Goal: Check status

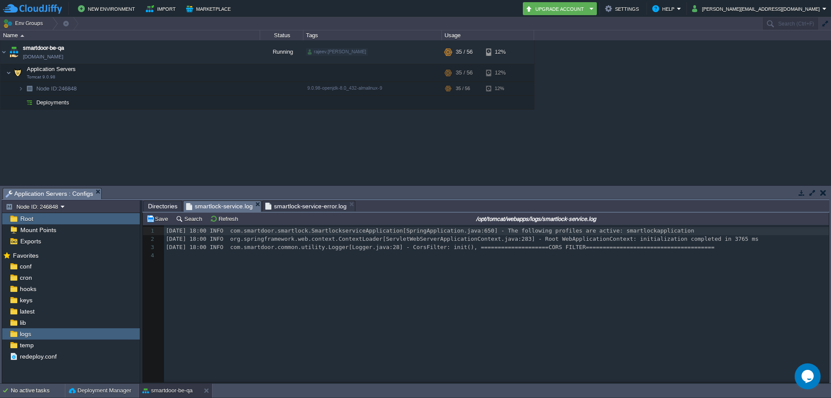
scroll to position [3, 0]
click at [226, 221] on button "Refresh" at bounding box center [225, 219] width 31 height 8
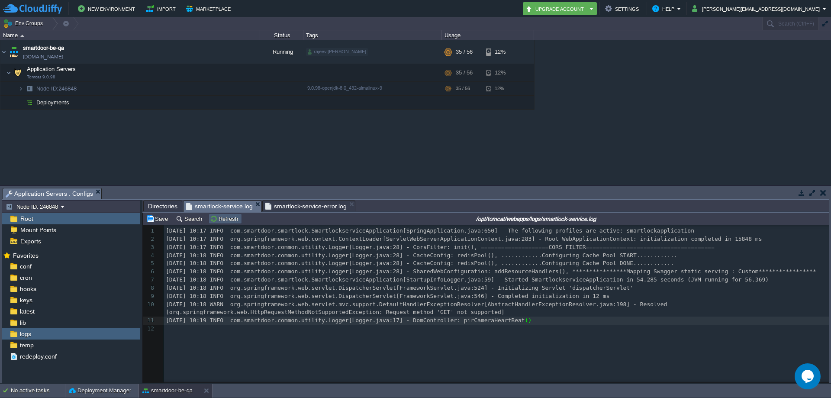
click at [224, 216] on button "Refresh" at bounding box center [225, 219] width 31 height 8
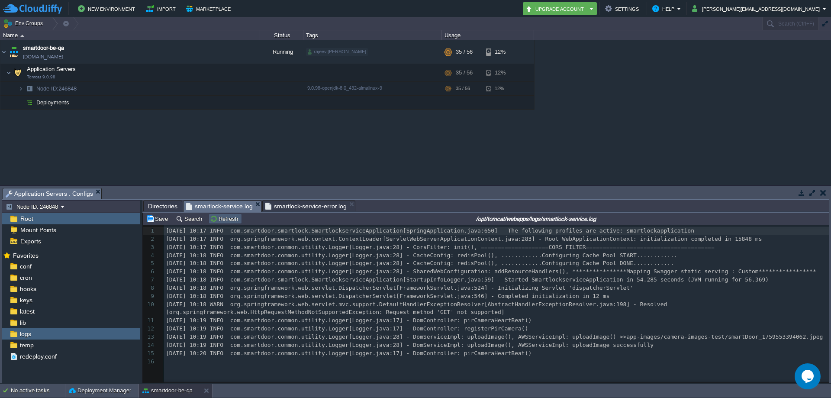
click at [224, 215] on td "Refresh" at bounding box center [225, 218] width 33 height 10
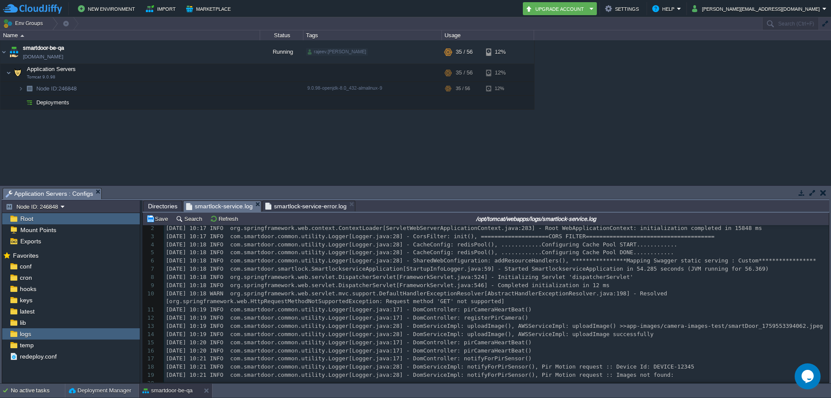
scroll to position [18, 0]
click at [50, 331] on div "logs" at bounding box center [71, 333] width 138 height 11
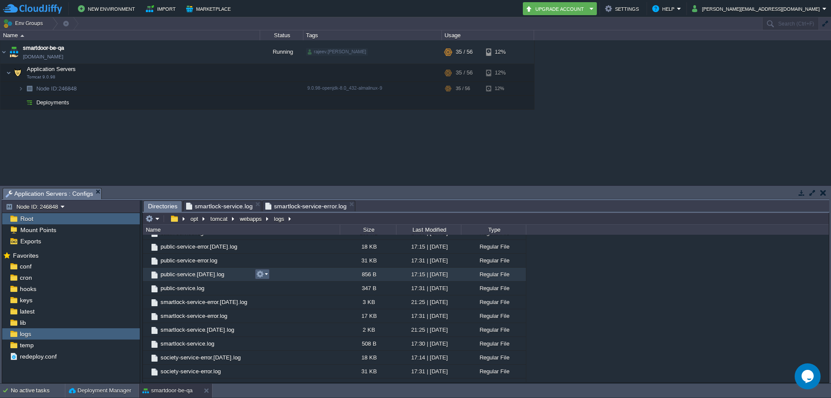
scroll to position [587, 0]
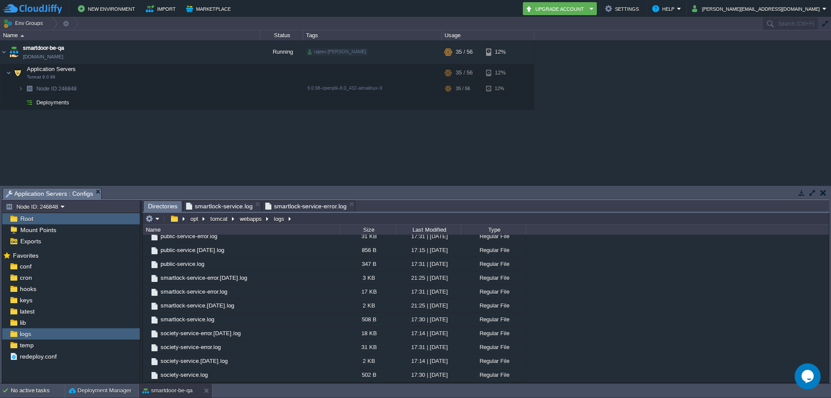
click at [237, 207] on span "smartlock-service.log" at bounding box center [219, 206] width 67 height 10
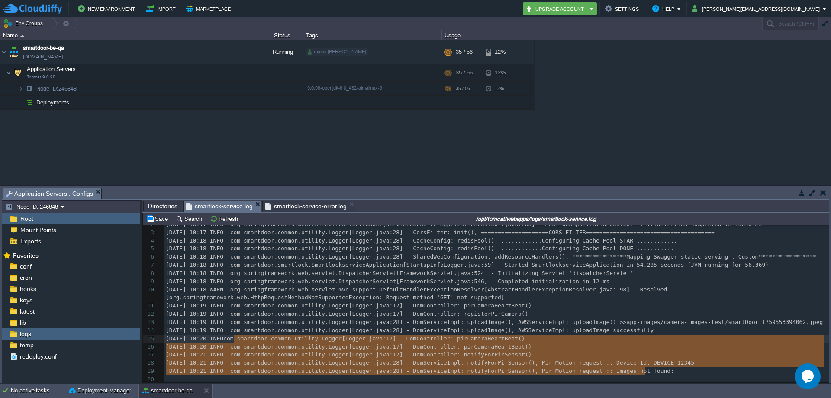
type textarea "-"
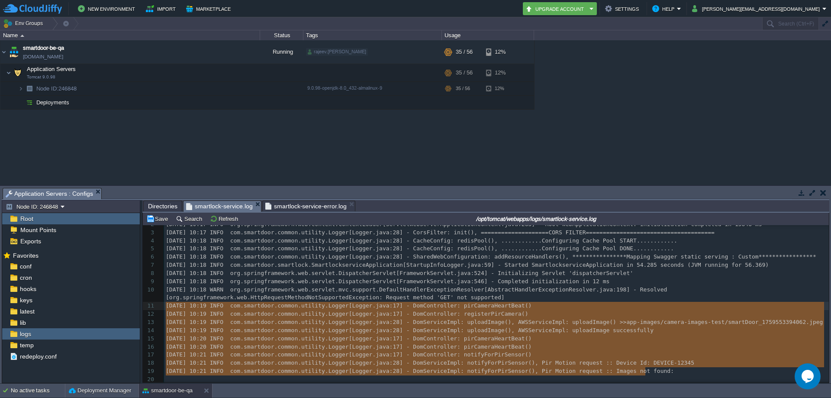
drag, startPoint x: 651, startPoint y: 369, endPoint x: 140, endPoint y: 308, distance: 514.2
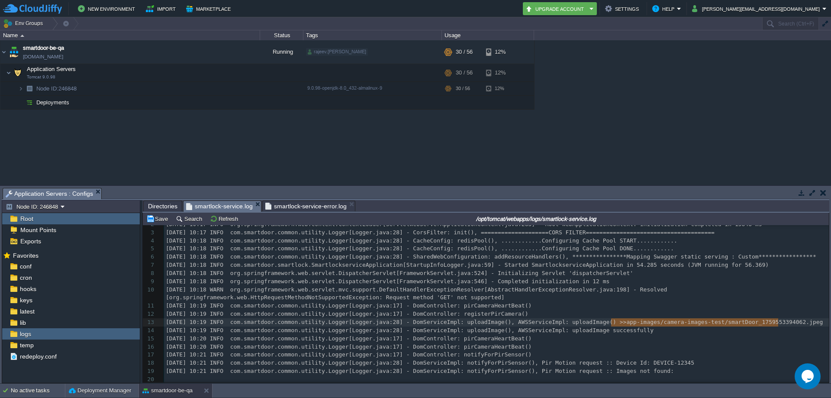
type textarea "app-images/camera-images-test/smartDoor_1759553394062.jpeg"
drag, startPoint x: 790, startPoint y: 318, endPoint x: 599, endPoint y: 322, distance: 190.8
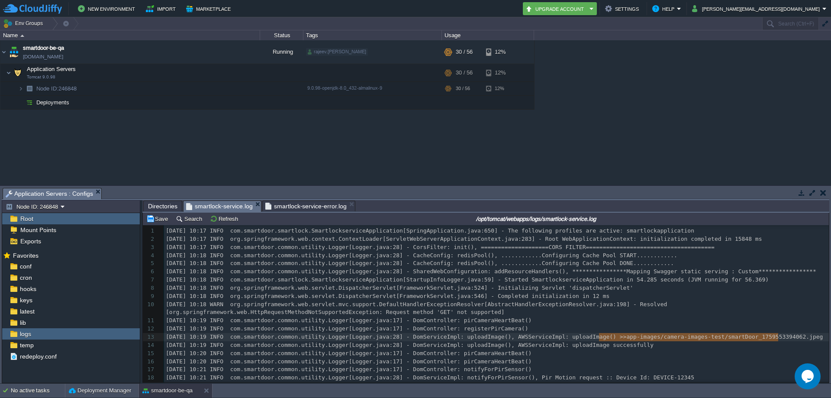
scroll to position [17, 0]
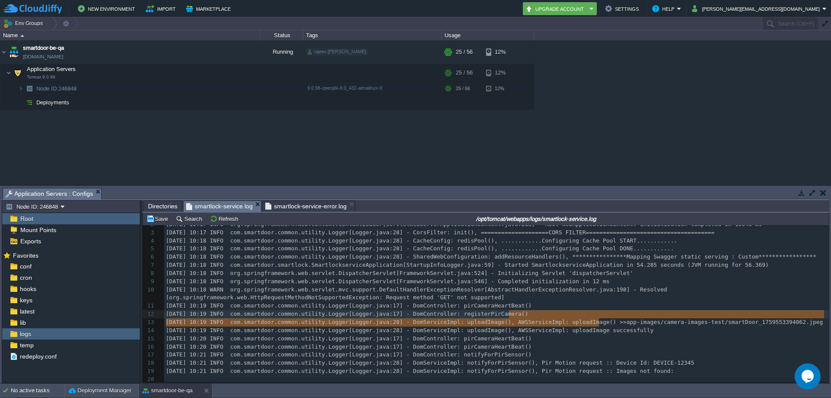
type textarea "app-images/camera-images-test/smartDoor_1759553394062.jpeg"
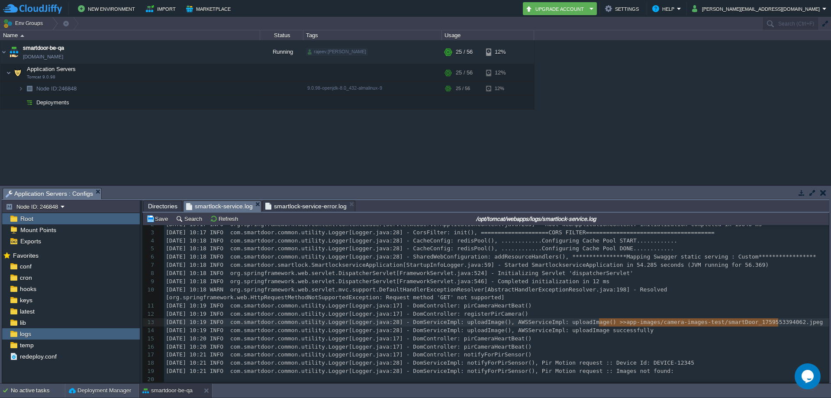
drag, startPoint x: 599, startPoint y: 321, endPoint x: 782, endPoint y: 319, distance: 183.0
click at [228, 218] on button "Refresh" at bounding box center [225, 219] width 31 height 8
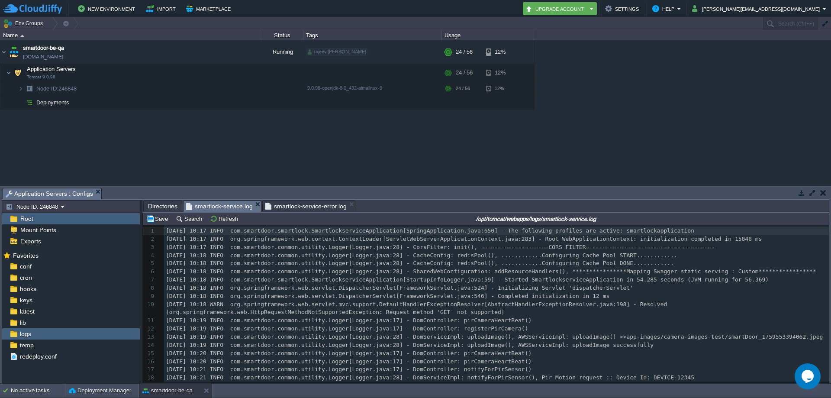
scroll to position [42, 0]
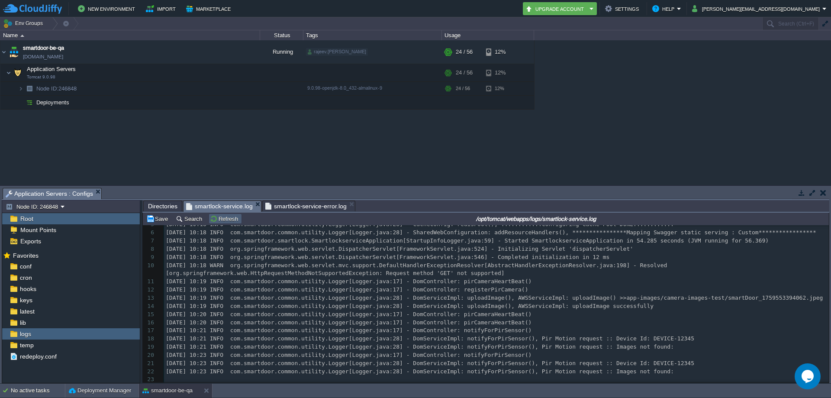
click at [225, 221] on button "Refresh" at bounding box center [225, 219] width 31 height 8
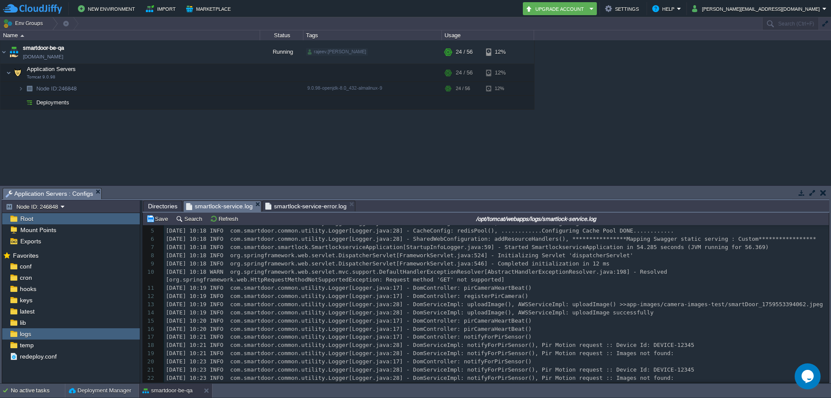
scroll to position [67, 0]
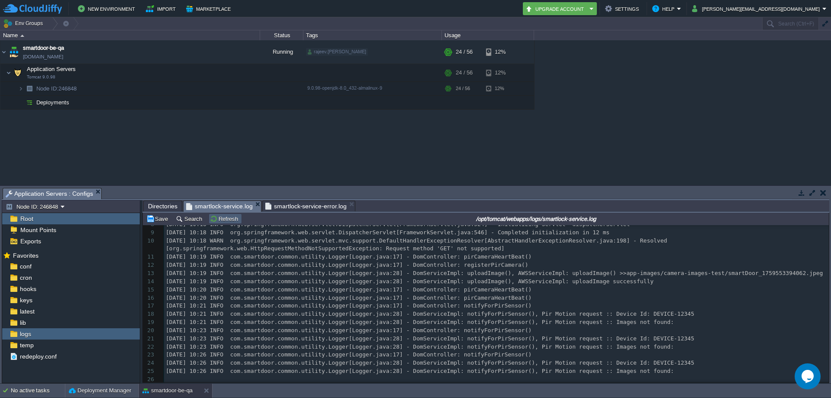
click at [215, 224] on td "Refresh" at bounding box center [225, 218] width 33 height 10
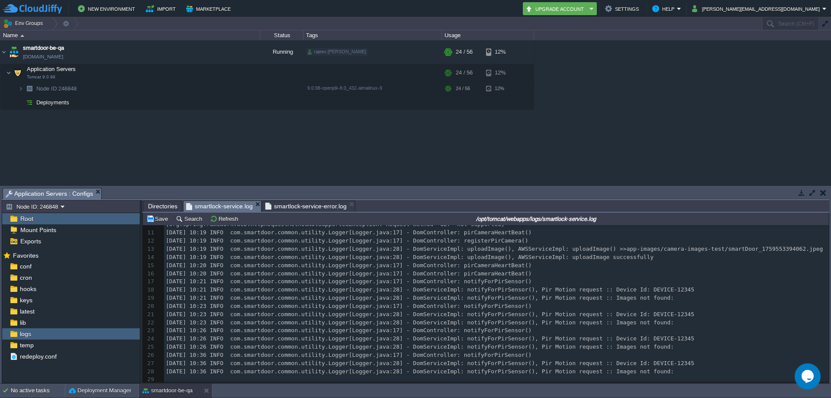
scroll to position [48, 0]
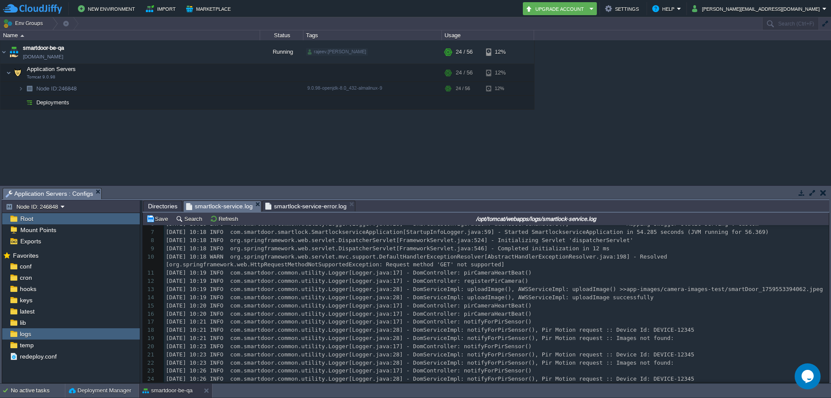
click at [674, 292] on div "29 1 [DATE] 10:17 INFO com.smartdoor.smartlock.SmartlockserviceApplication[Spri…" at bounding box center [496, 301] width 665 height 244
type textarea "-"
click at [19, 336] on span "logs" at bounding box center [25, 334] width 14 height 8
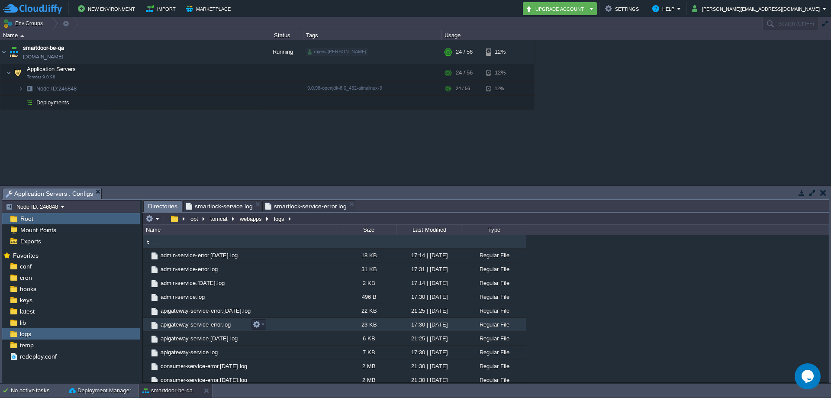
scroll to position [587, 0]
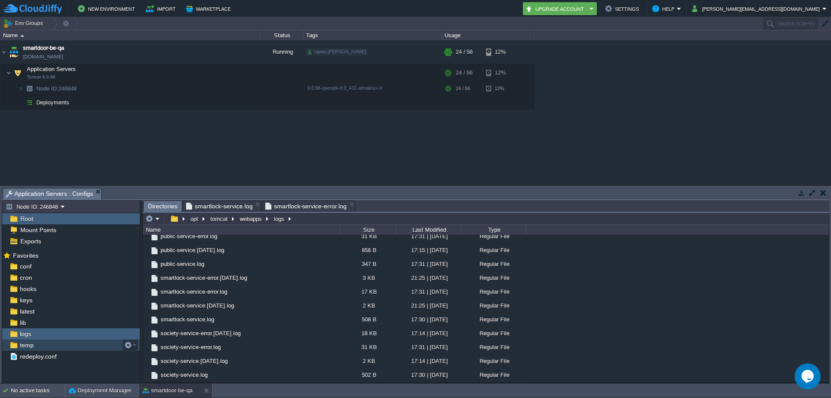
click at [36, 348] on div "temp" at bounding box center [71, 344] width 138 height 11
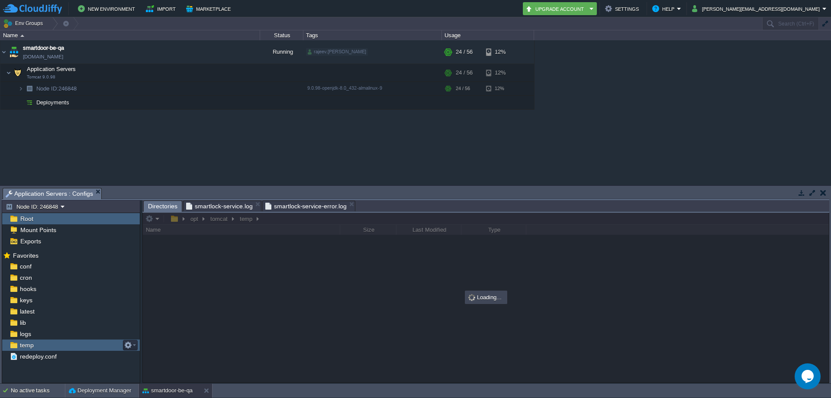
scroll to position [0, 0]
click at [36, 337] on div "logs" at bounding box center [71, 333] width 138 height 11
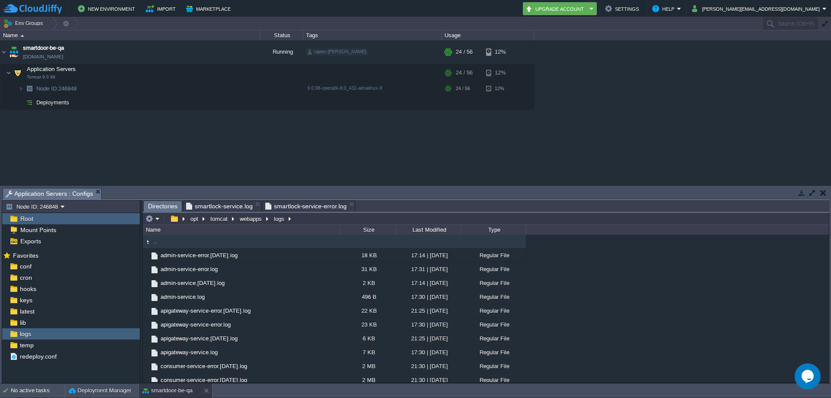
click at [225, 209] on span "smartlock-service.log" at bounding box center [219, 206] width 67 height 10
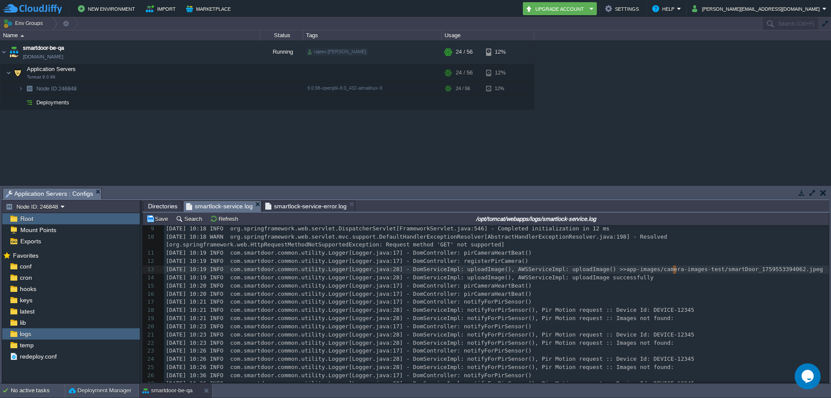
scroll to position [91, 0]
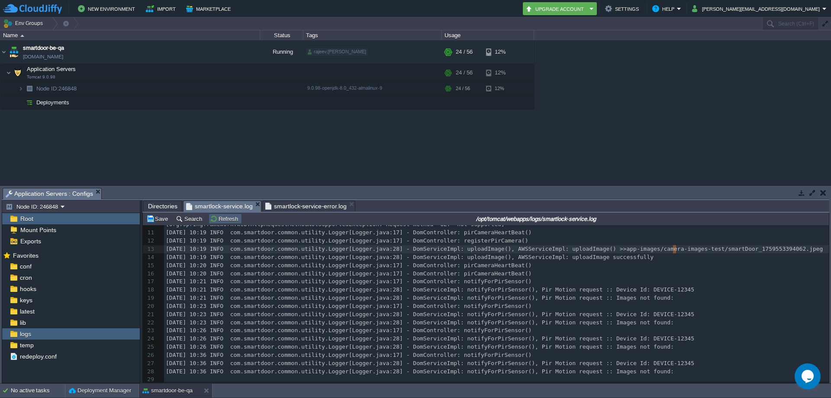
click at [225, 220] on button "Refresh" at bounding box center [225, 219] width 31 height 8
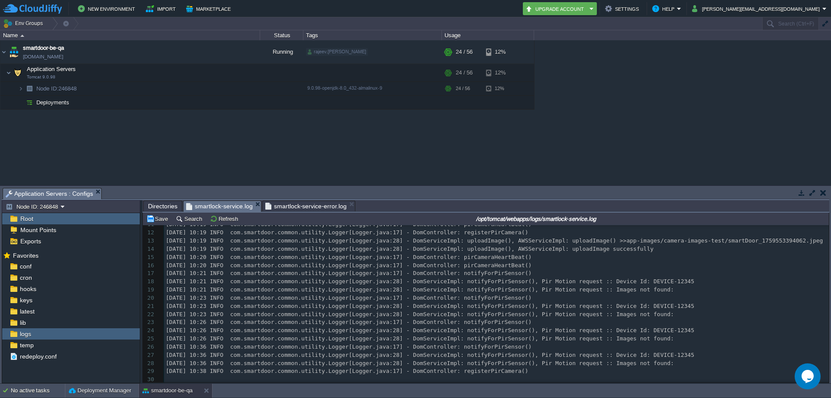
scroll to position [99, 0]
click at [214, 218] on button "Refresh" at bounding box center [225, 219] width 31 height 8
click at [215, 222] on button "Refresh" at bounding box center [225, 219] width 31 height 8
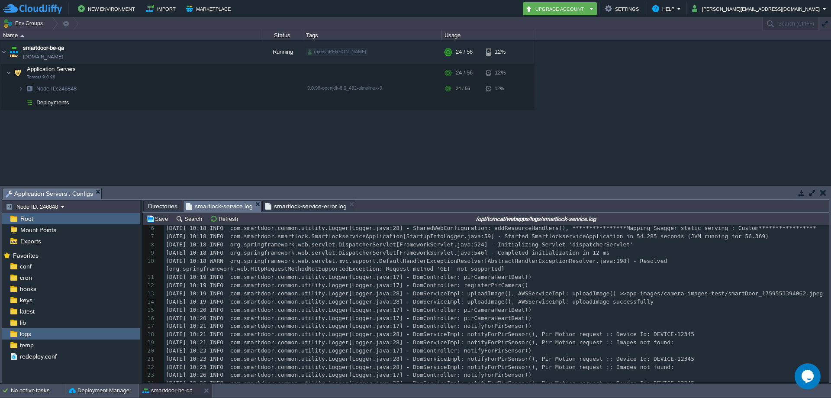
scroll to position [140, 0]
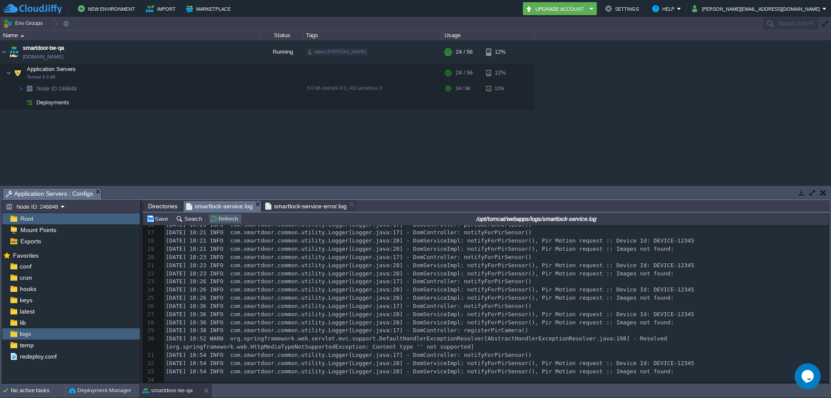
click at [224, 222] on button "Refresh" at bounding box center [225, 219] width 31 height 8
click at [801, 297] on pre "[DATE] 10:26 INFO com.smartdoor.common.utility.Logger[Logger.java:28] - DomServ…" at bounding box center [496, 298] width 665 height 8
click at [220, 218] on button "Refresh" at bounding box center [225, 219] width 31 height 8
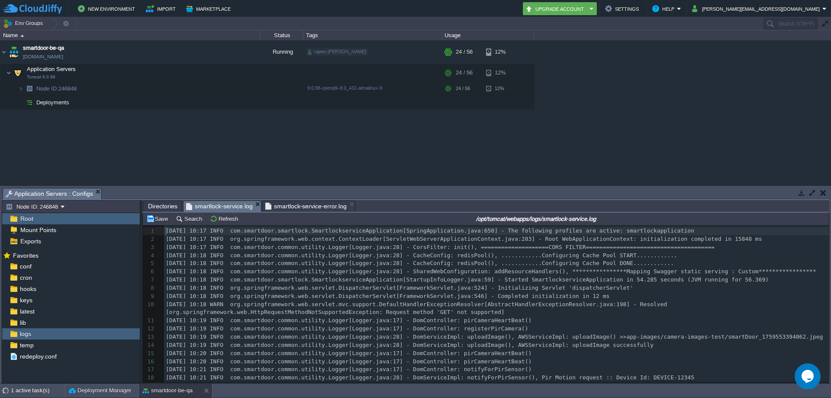
scroll to position [164, 0]
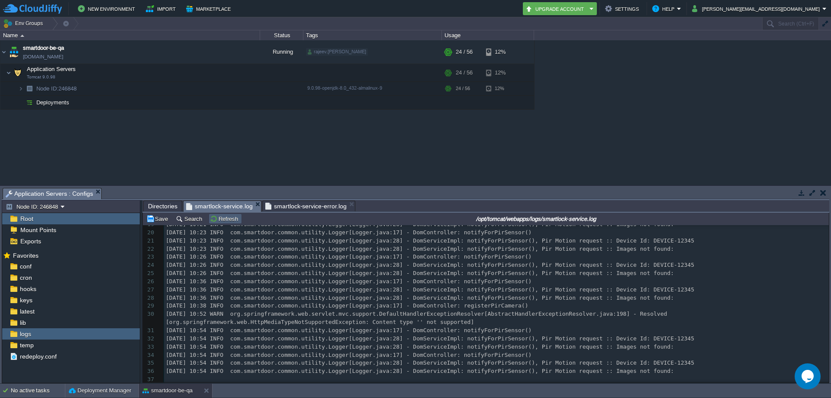
click at [226, 219] on button "Refresh" at bounding box center [225, 219] width 31 height 8
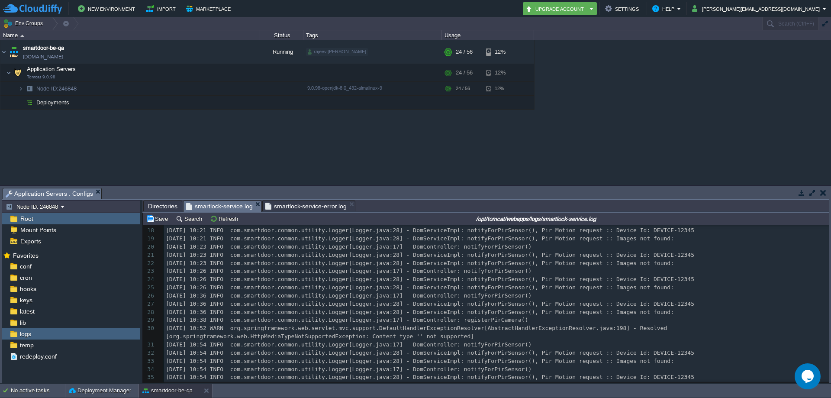
scroll to position [197, 0]
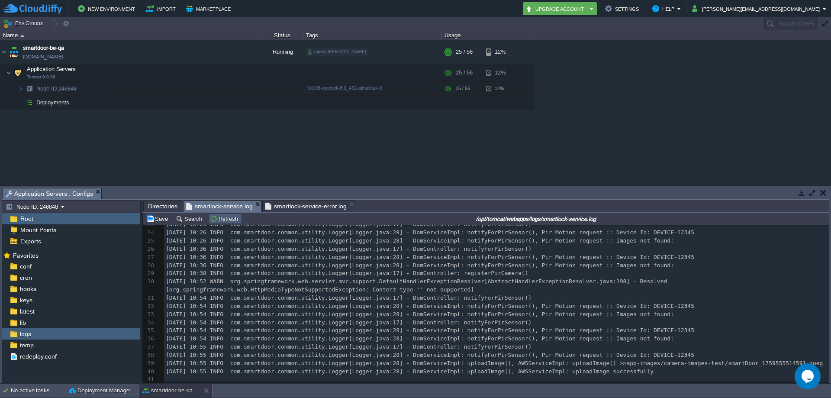
click at [228, 221] on button "Refresh" at bounding box center [225, 219] width 31 height 8
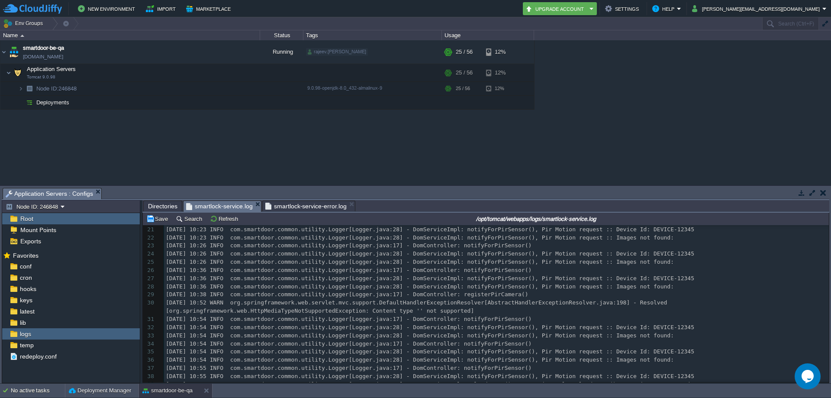
scroll to position [335, 0]
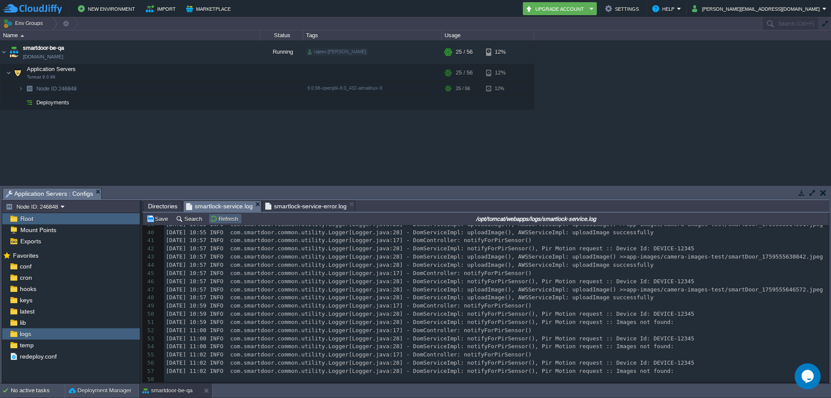
click at [219, 218] on button "Refresh" at bounding box center [225, 219] width 31 height 8
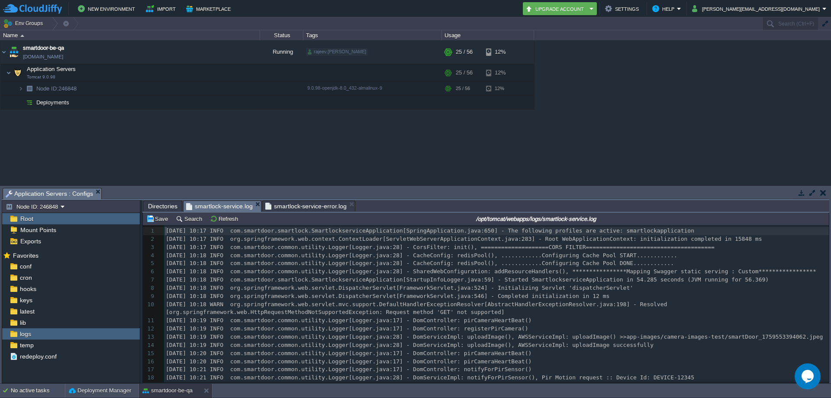
scroll to position [360, 0]
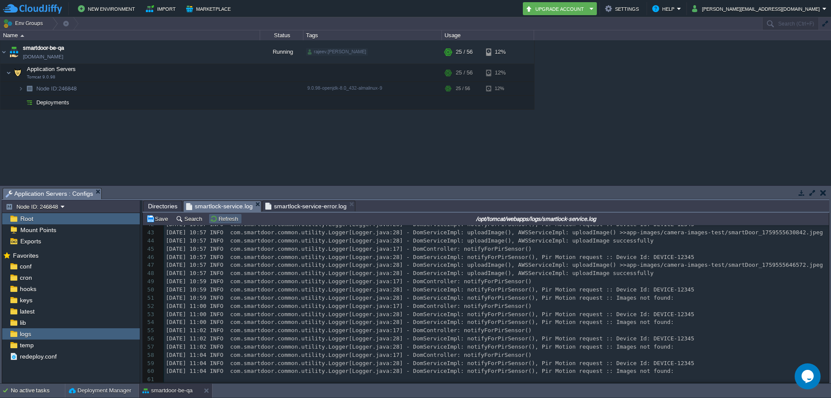
click at [226, 220] on button "Refresh" at bounding box center [225, 219] width 31 height 8
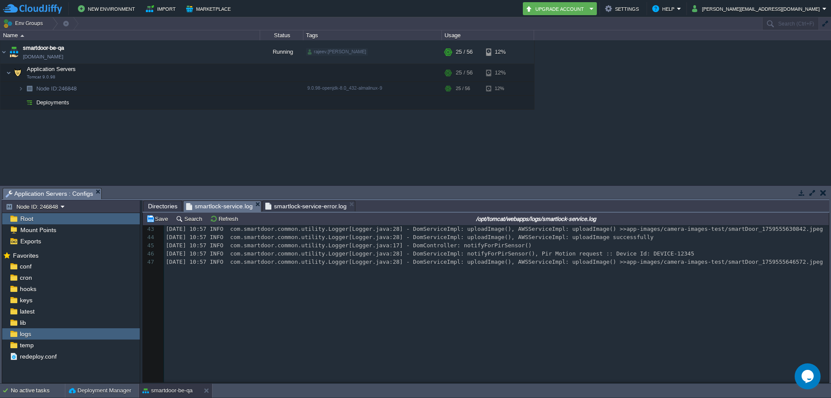
scroll to position [417, 0]
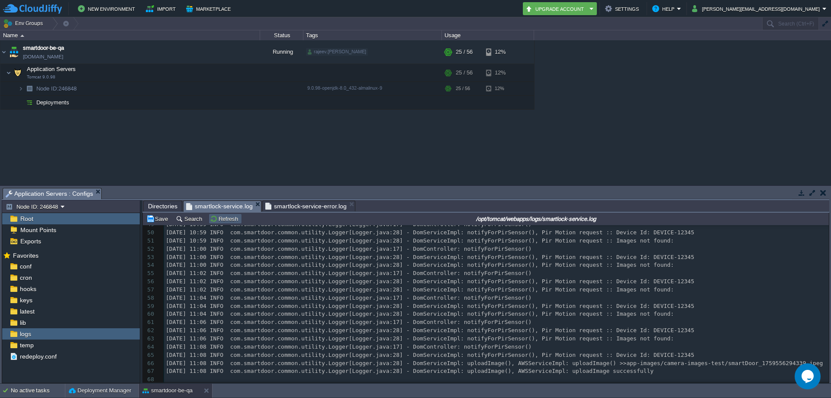
click at [233, 218] on button "Refresh" at bounding box center [225, 219] width 31 height 8
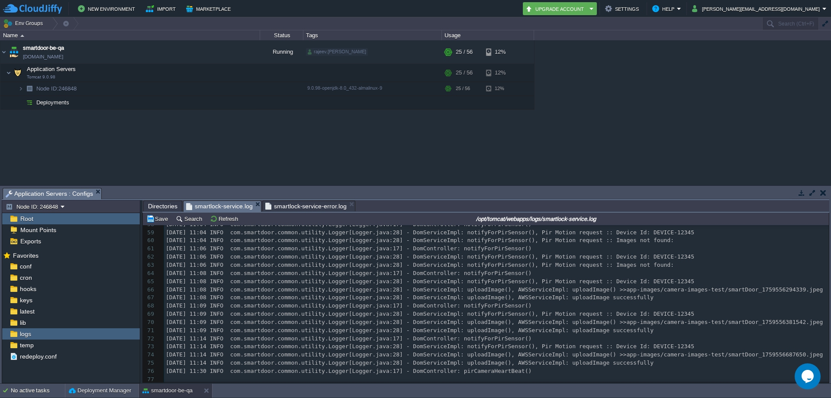
scroll to position [0, 0]
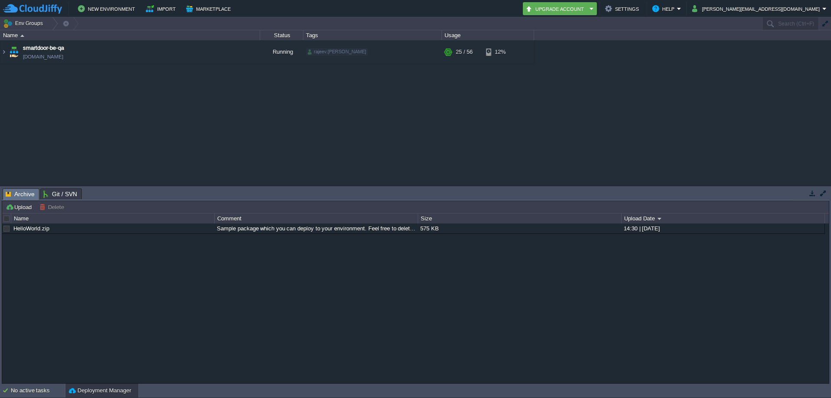
click at [11, 191] on span "Archive" at bounding box center [20, 194] width 29 height 11
click at [5, 49] on img at bounding box center [3, 51] width 7 height 23
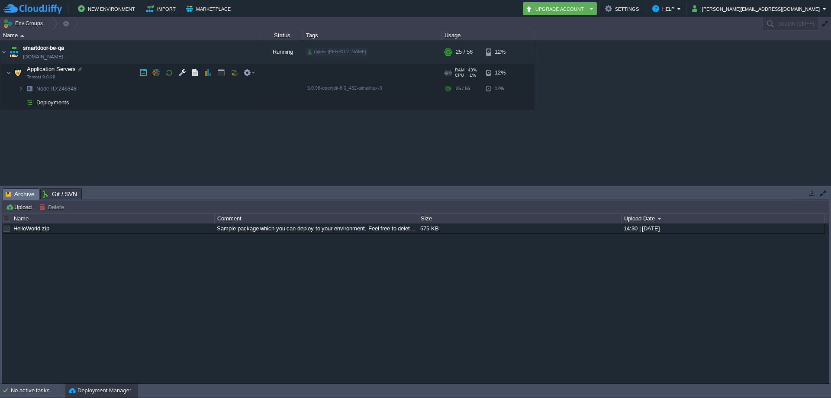
click at [46, 69] on span "Application Servers" at bounding box center [51, 68] width 51 height 7
click at [181, 72] on button "button" at bounding box center [182, 73] width 8 height 8
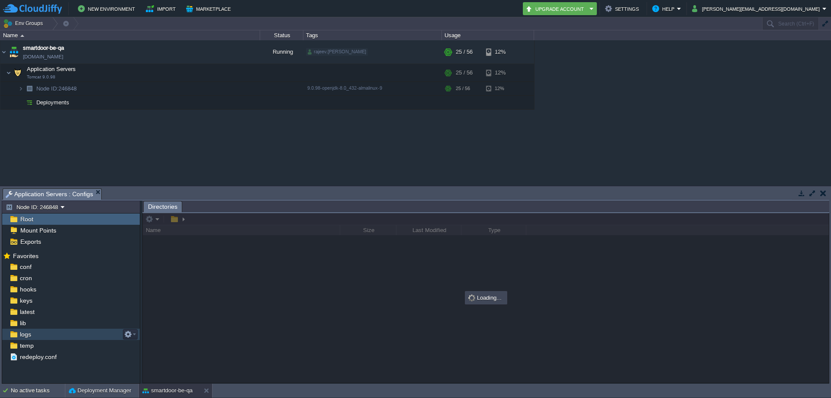
click at [40, 335] on div "logs" at bounding box center [71, 333] width 138 height 11
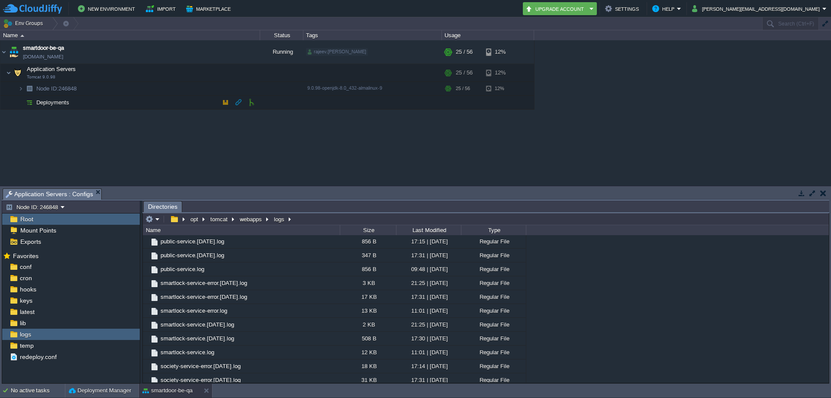
scroll to position [725, 0]
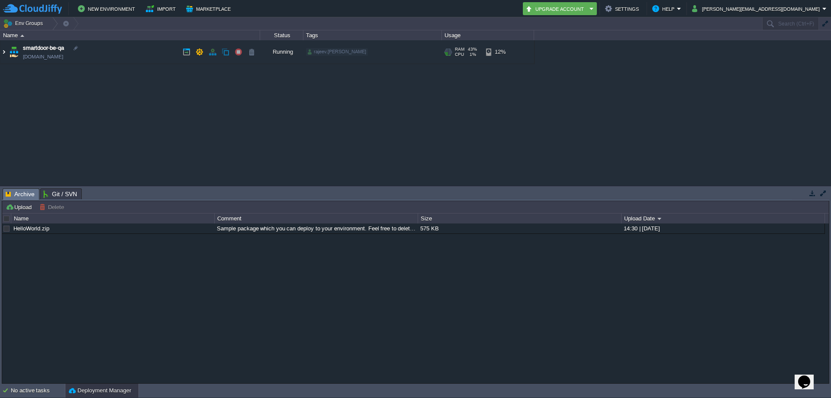
click at [4, 53] on img at bounding box center [3, 51] width 7 height 23
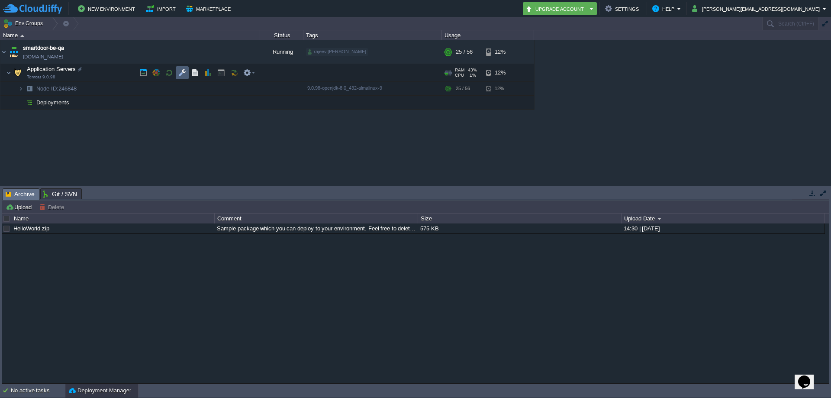
click at [183, 78] on td at bounding box center [182, 72] width 13 height 13
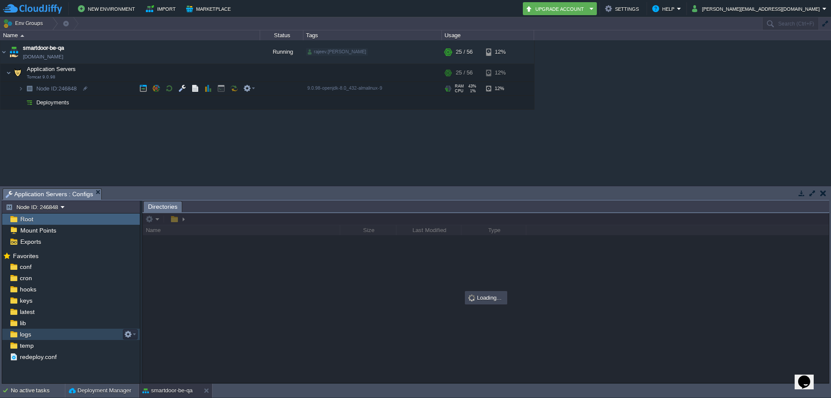
click at [27, 335] on span "logs" at bounding box center [25, 334] width 14 height 8
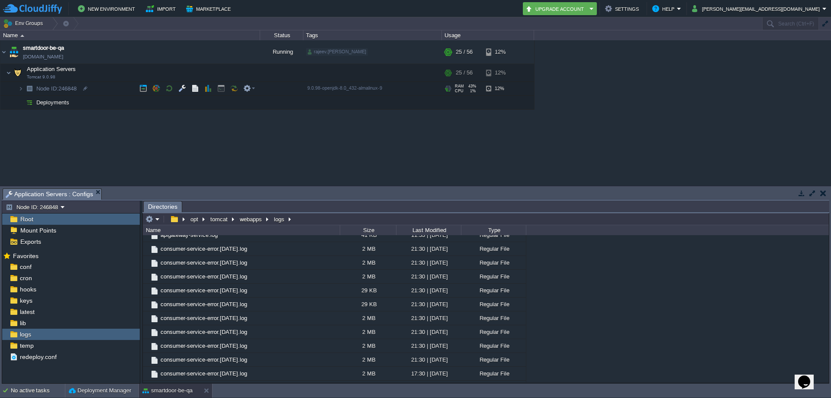
scroll to position [725, 0]
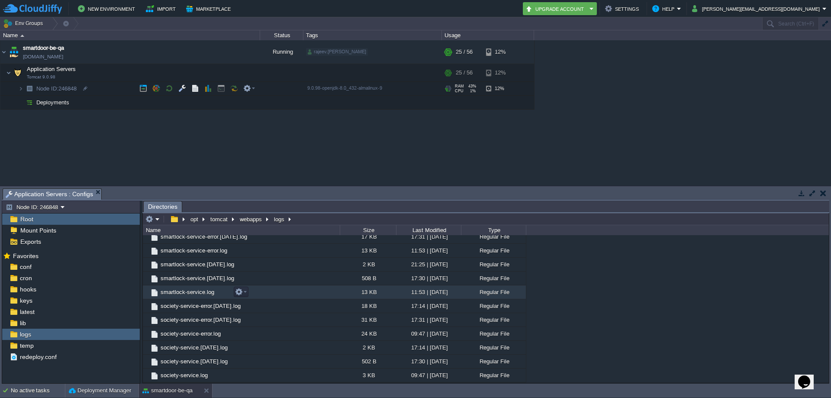
click at [203, 297] on td "smartlock-service.log" at bounding box center [241, 292] width 197 height 14
click at [189, 289] on span "smartlock-service.log" at bounding box center [187, 291] width 56 height 7
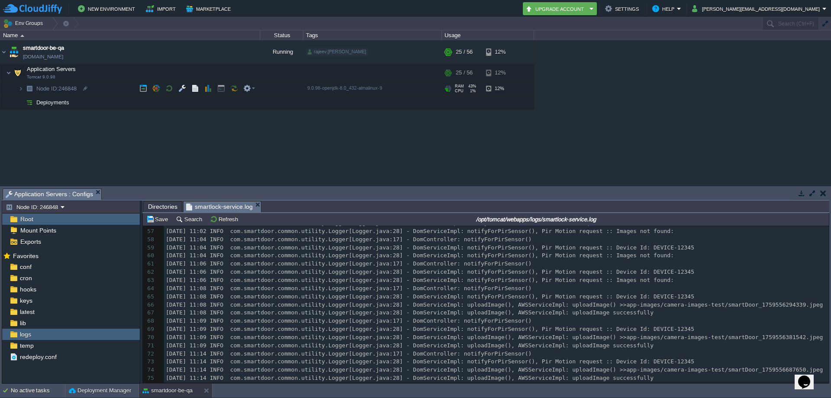
scroll to position [539, 0]
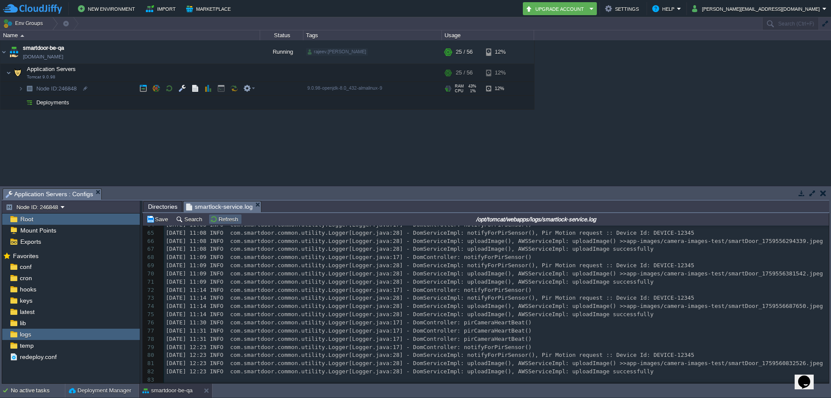
click at [212, 218] on button "Refresh" at bounding box center [225, 219] width 31 height 8
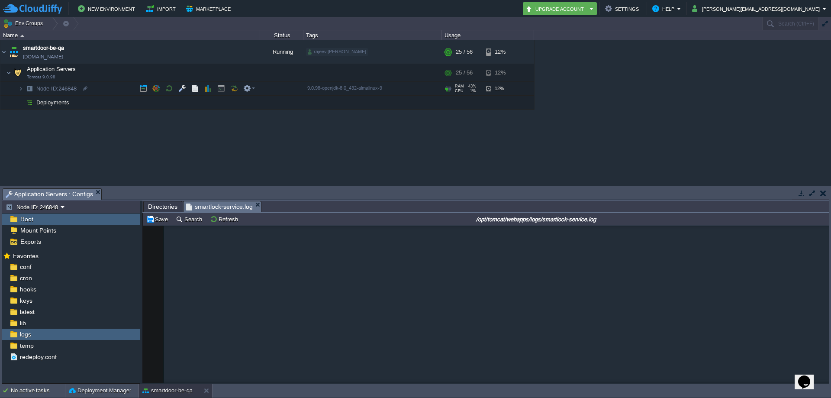
scroll to position [572, 0]
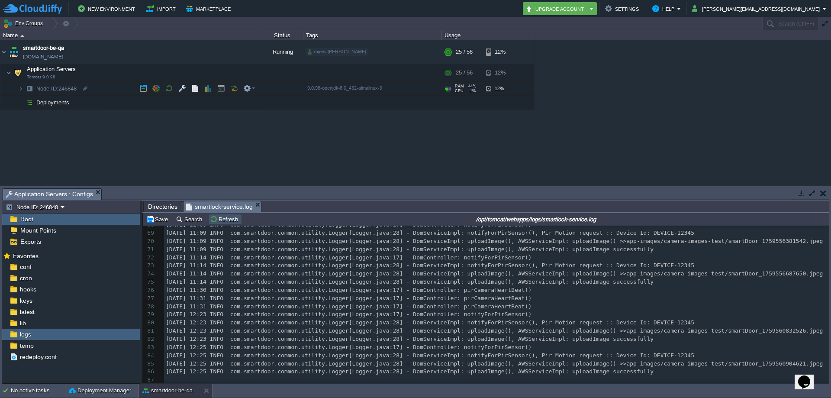
click at [225, 223] on button "Refresh" at bounding box center [225, 219] width 31 height 8
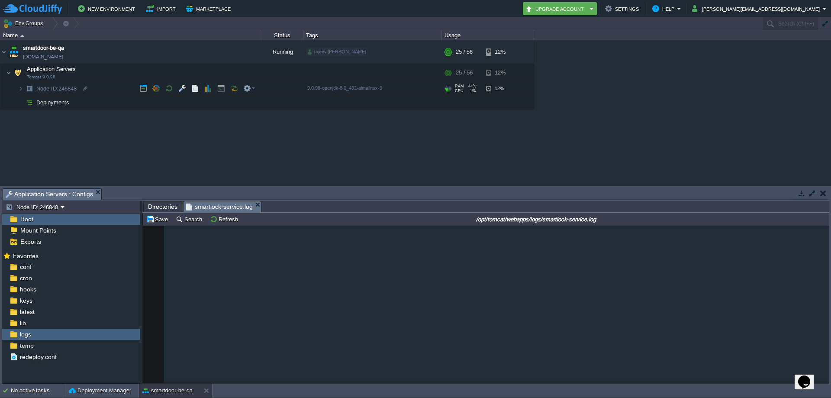
scroll to position [588, 0]
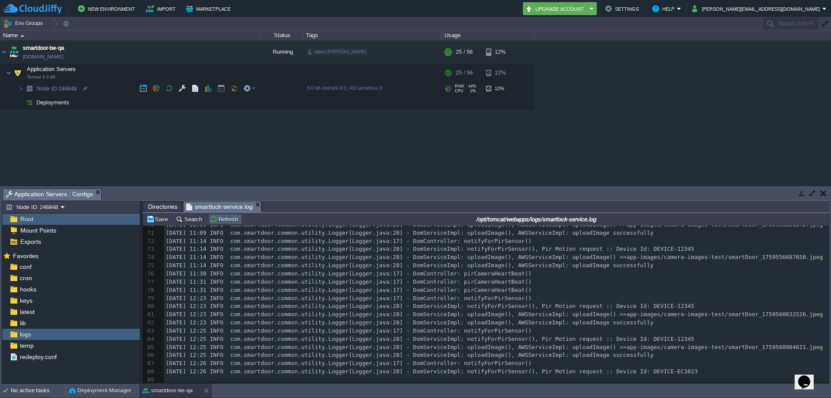
click at [214, 216] on button "Refresh" at bounding box center [225, 219] width 31 height 8
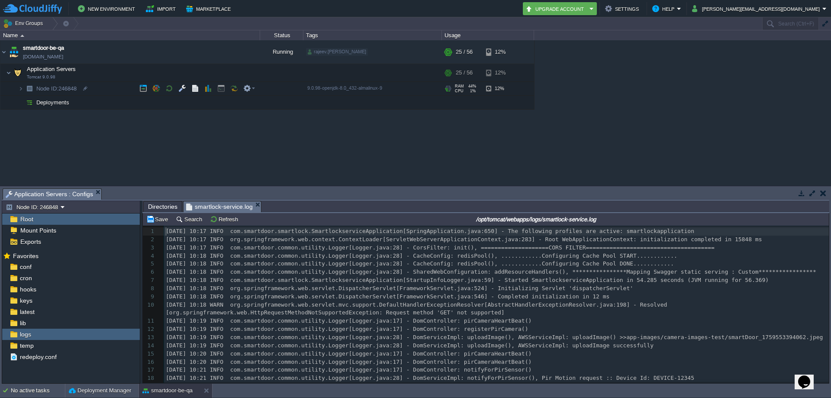
scroll to position [588, 0]
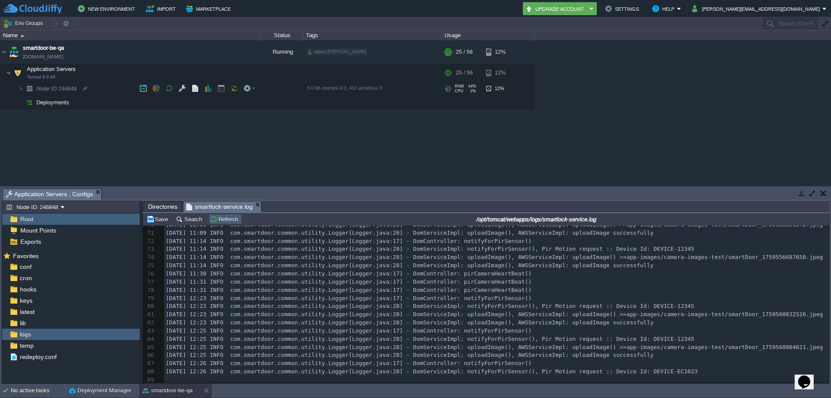
click at [228, 218] on button "Refresh" at bounding box center [225, 219] width 31 height 8
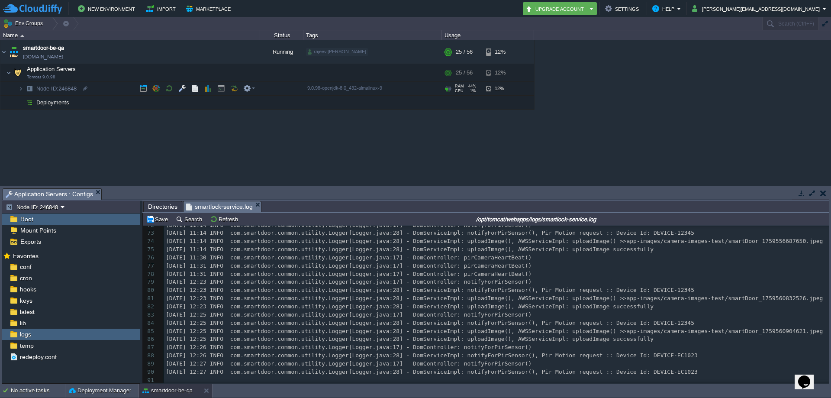
scroll to position [604, 0]
click at [220, 222] on button "Refresh" at bounding box center [225, 219] width 31 height 8
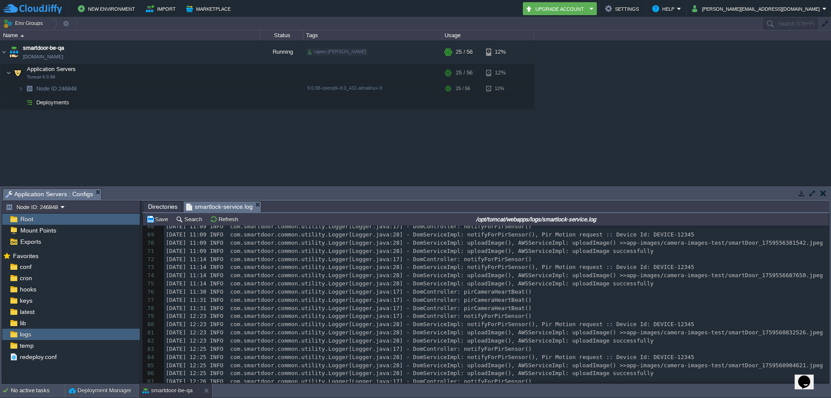
scroll to position [653, 0]
